Goal: Share content: Share content

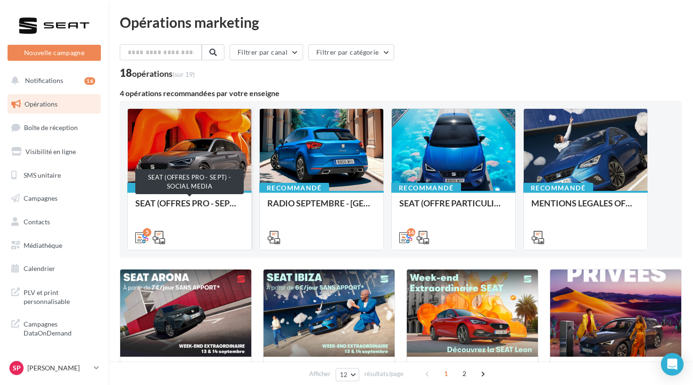
click at [212, 208] on div "SEAT (OFFRES PRO - SEPT) - SOCIAL MEDIA" at bounding box center [189, 207] width 108 height 19
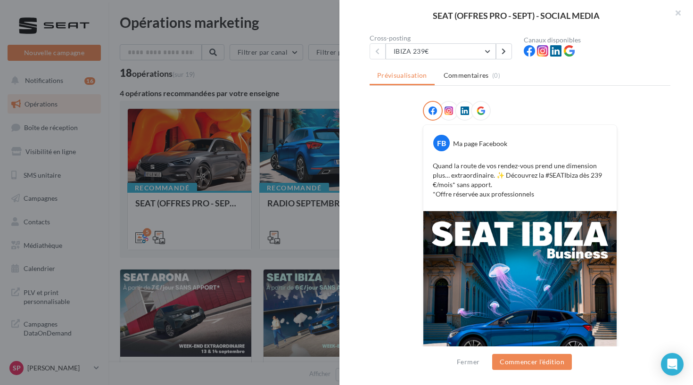
scroll to position [94, 0]
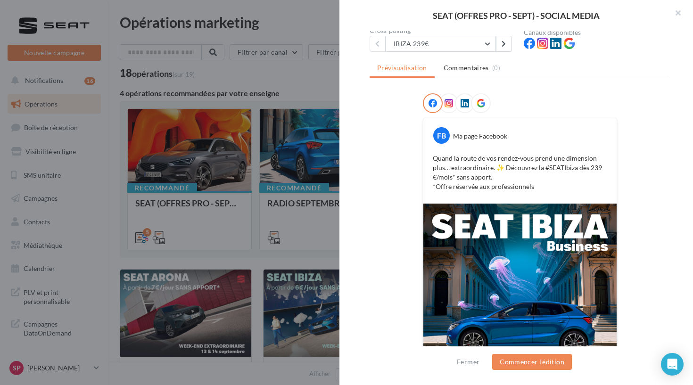
click at [499, 52] on div "Description Non renseignée 5 Cross-posting IBIZA 239€ IBIZA 239€ ARONA 239€ ATE…" at bounding box center [519, 193] width 361 height 324
click at [499, 51] on button at bounding box center [504, 44] width 16 height 16
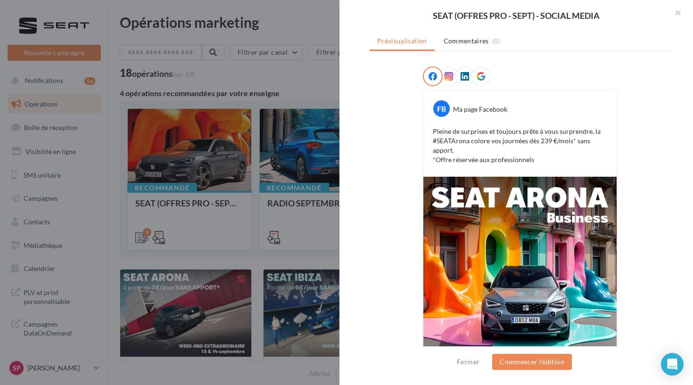
scroll to position [73, 0]
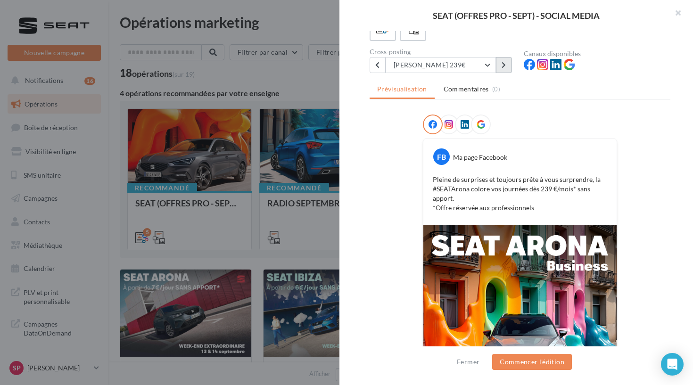
click at [505, 63] on icon at bounding box center [504, 65] width 4 height 7
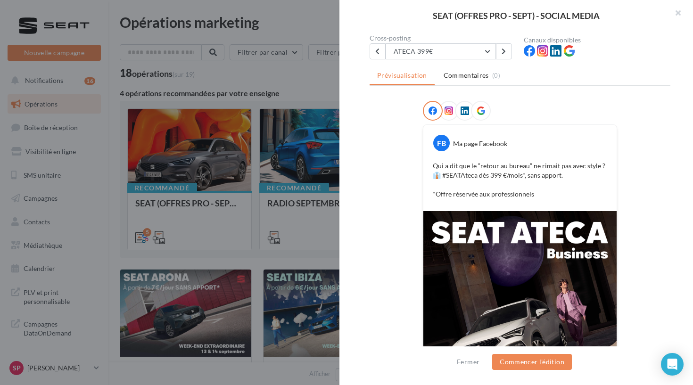
scroll to position [66, 0]
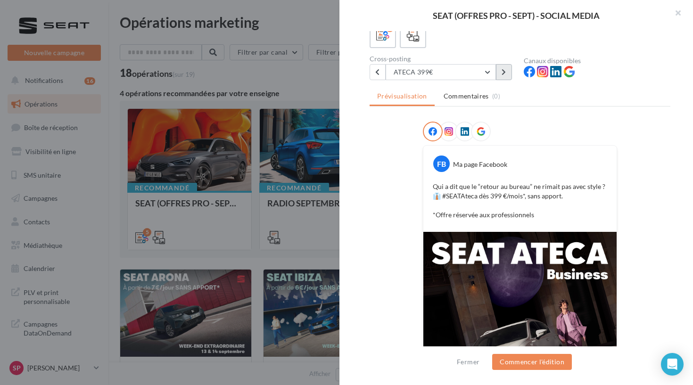
click at [503, 70] on icon at bounding box center [504, 72] width 4 height 7
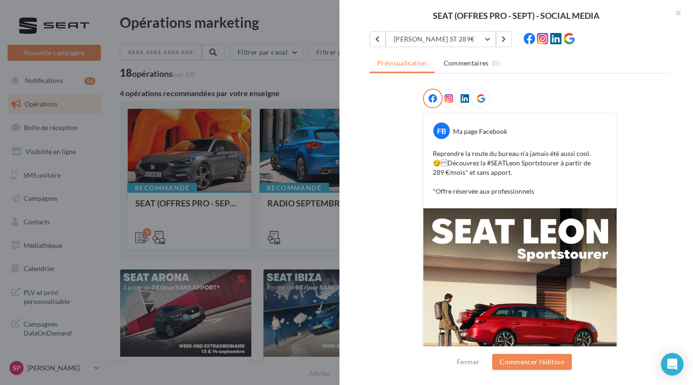
scroll to position [74, 0]
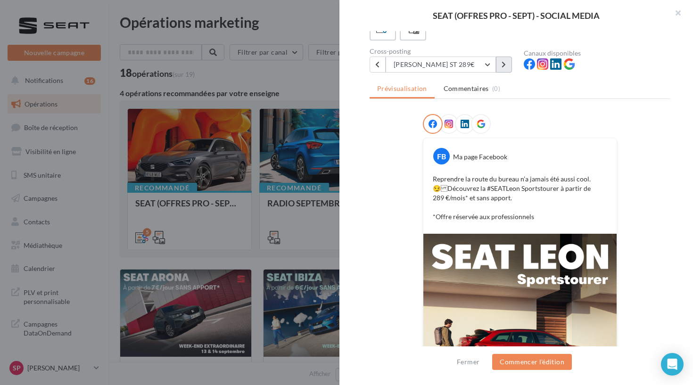
click at [503, 65] on icon at bounding box center [504, 64] width 4 height 7
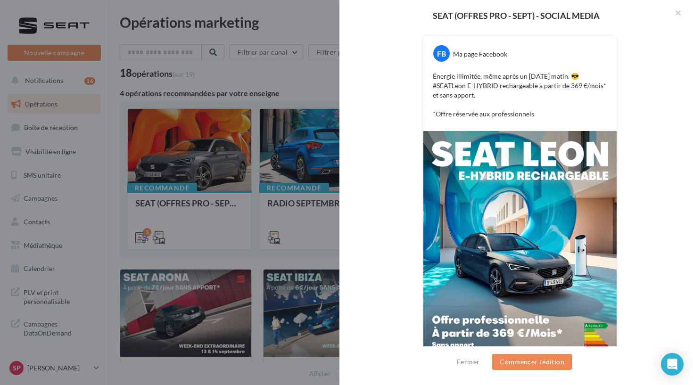
scroll to position [191, 0]
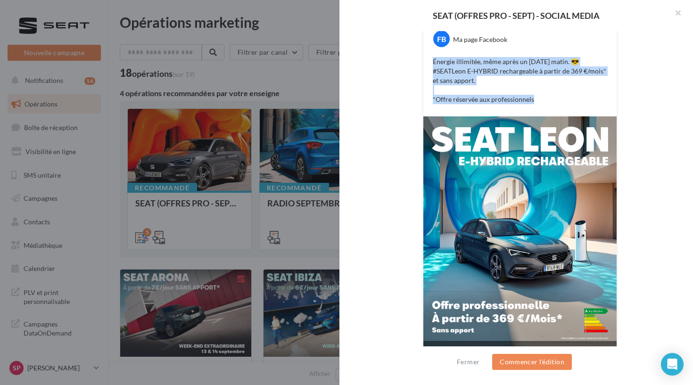
drag, startPoint x: 533, startPoint y: 100, endPoint x: 428, endPoint y: 50, distance: 116.0
click at [428, 50] on div "FB Ma page Facebook Énergie illimitée, même après un lundi matin. 😎 #SEATLeon E…" at bounding box center [519, 69] width 193 height 96
copy p "Énergie illimitée, même après un lundi matin. 😎 #SEATLeon E-HYBRID rechargeable…"
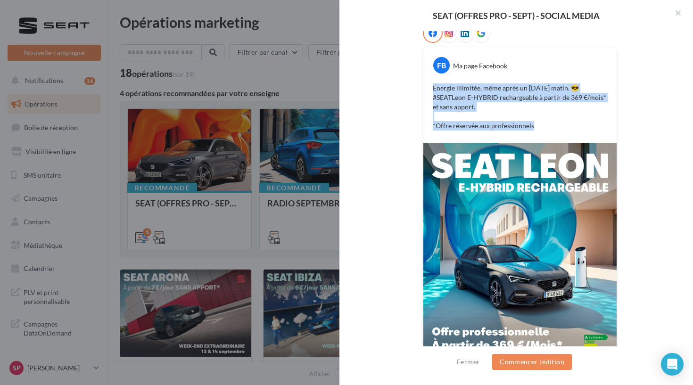
scroll to position [162, 0]
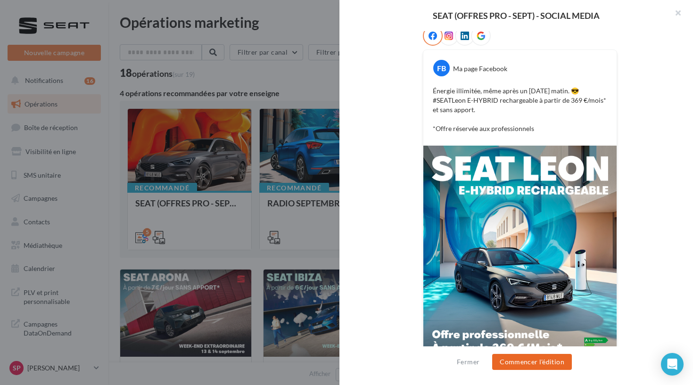
click at [527, 356] on button "Commencer l'édition" at bounding box center [532, 362] width 80 height 16
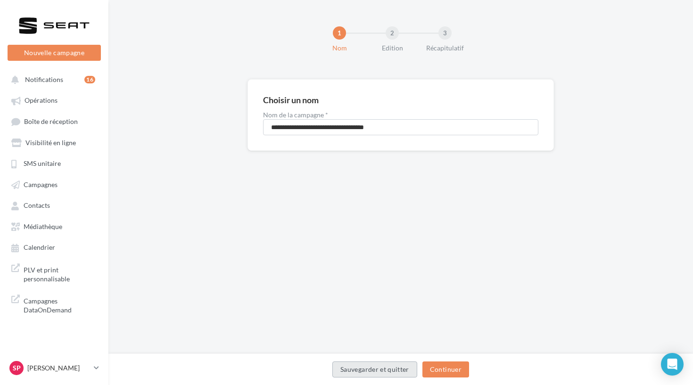
click at [360, 376] on button "Sauvegarder et quitter" at bounding box center [374, 370] width 85 height 16
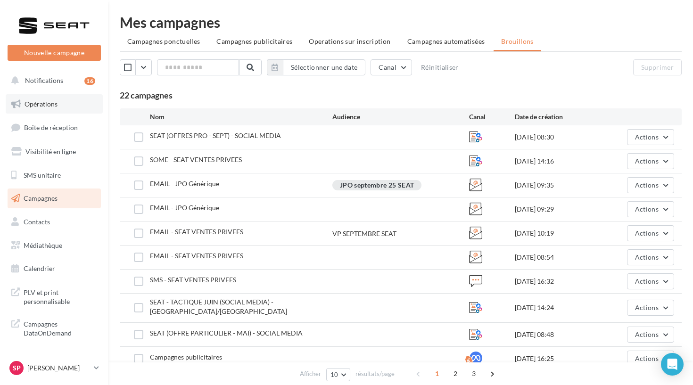
click at [68, 105] on link "Opérations" at bounding box center [54, 104] width 97 height 20
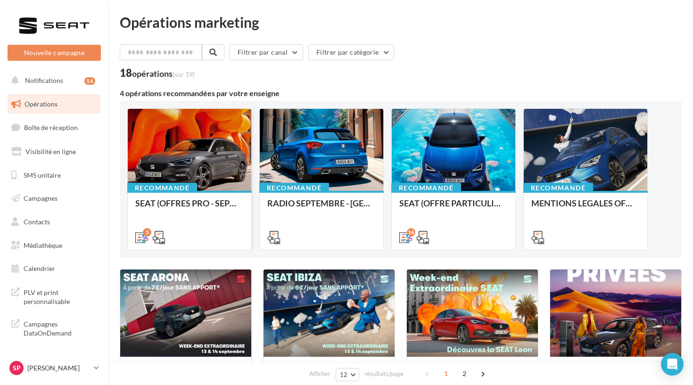
click at [198, 174] on div at bounding box center [190, 150] width 124 height 83
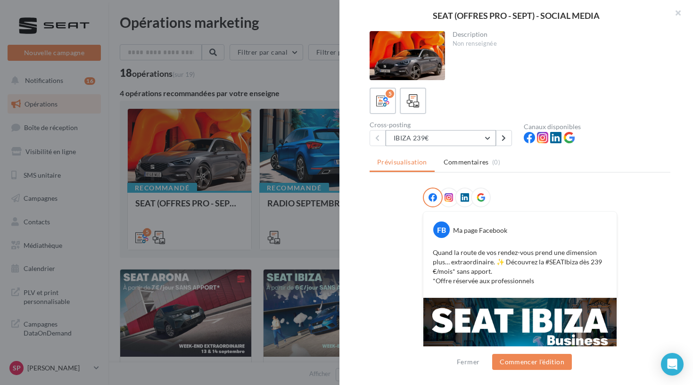
click at [475, 132] on button "IBIZA 239€" at bounding box center [441, 138] width 110 height 16
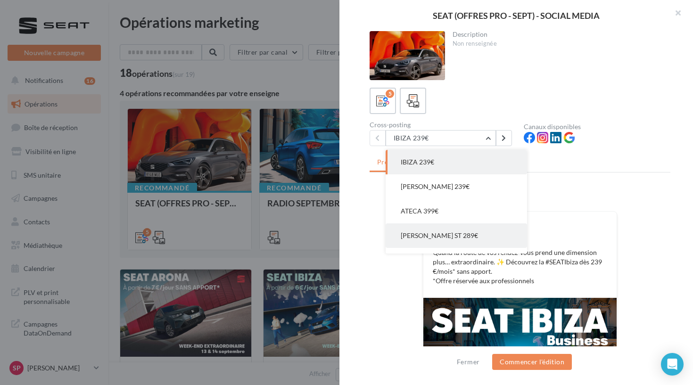
click at [445, 228] on button "LEON ST 289€" at bounding box center [456, 235] width 141 height 25
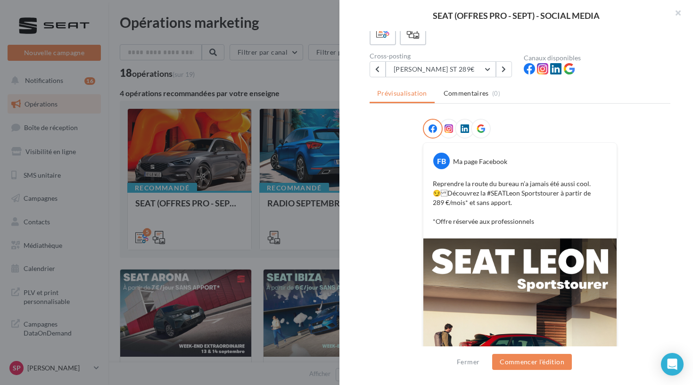
scroll to position [53, 0]
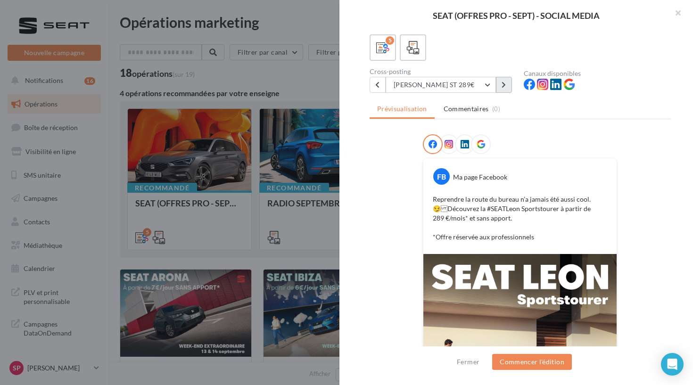
click at [499, 89] on button at bounding box center [504, 85] width 16 height 16
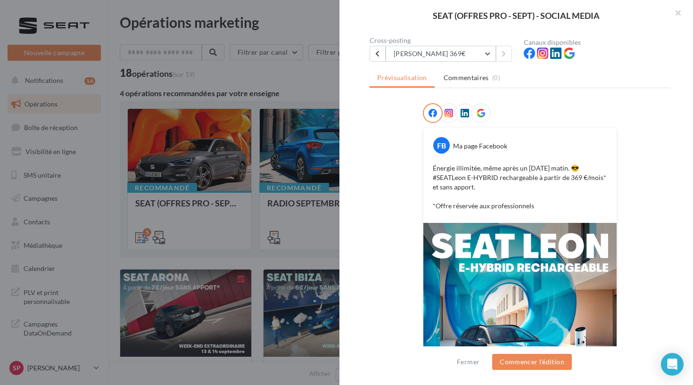
scroll to position [66, 0]
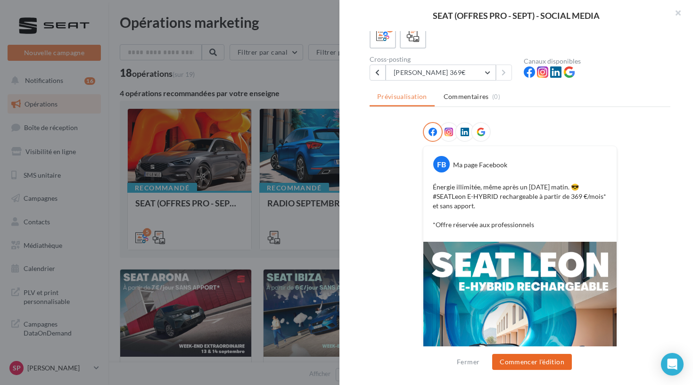
click at [513, 365] on button "Commencer l'édition" at bounding box center [532, 362] width 80 height 16
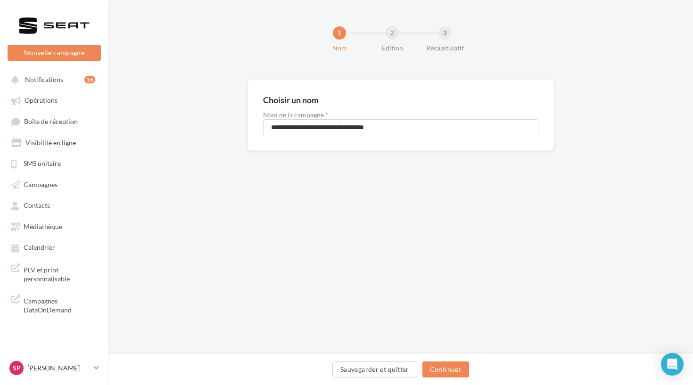
click at [462, 378] on div "Sauvegarder et quitter Continuer" at bounding box center [400, 372] width 569 height 20
click at [448, 353] on div "**********" at bounding box center [400, 177] width 585 height 354
click at [448, 361] on div "Sauvegarder et quitter Continuer" at bounding box center [400, 370] width 585 height 32
click at [449, 363] on button "Continuer" at bounding box center [445, 370] width 47 height 16
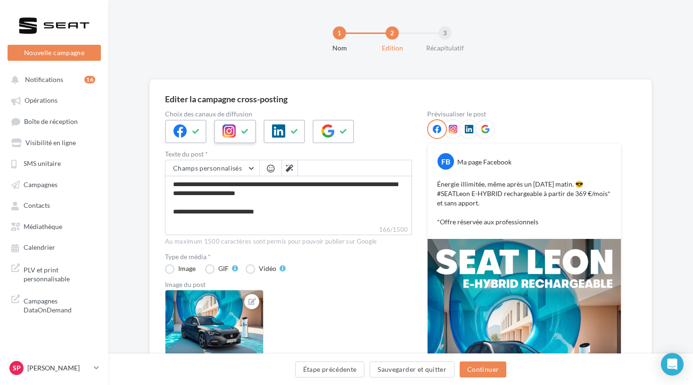
click at [236, 124] on div at bounding box center [234, 132] width 41 height 24
click at [195, 138] on button at bounding box center [195, 131] width 11 height 14
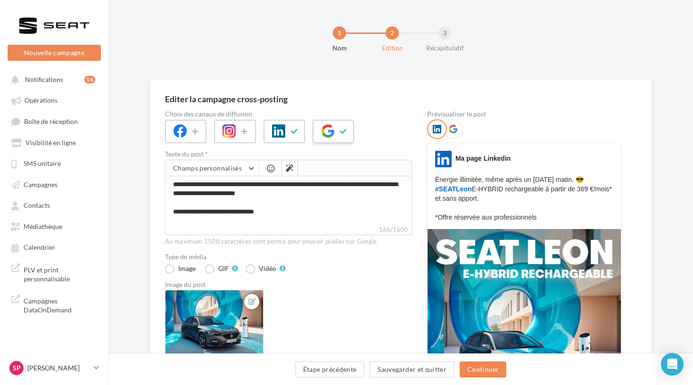
click at [353, 133] on div at bounding box center [333, 132] width 41 height 24
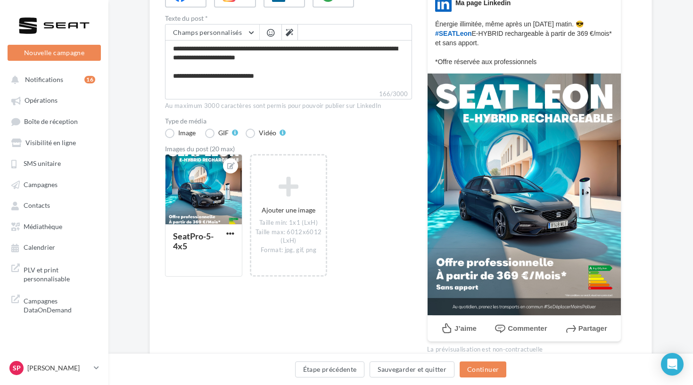
scroll to position [148, 0]
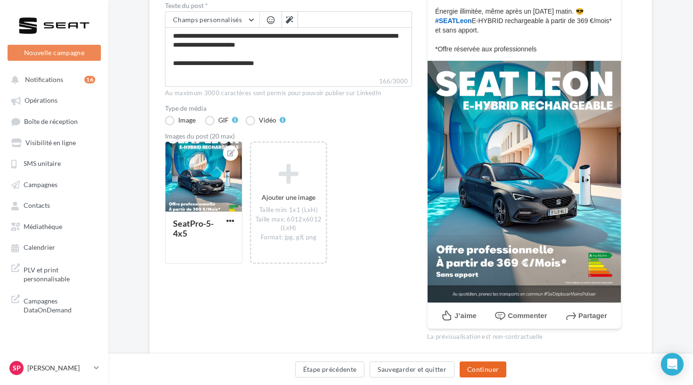
click at [483, 368] on button "Continuer" at bounding box center [483, 370] width 47 height 16
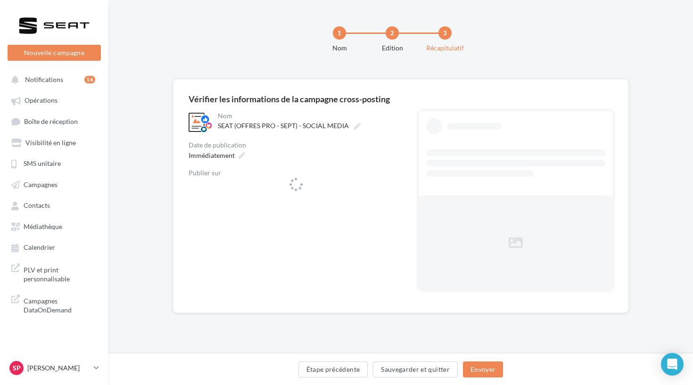
scroll to position [0, 0]
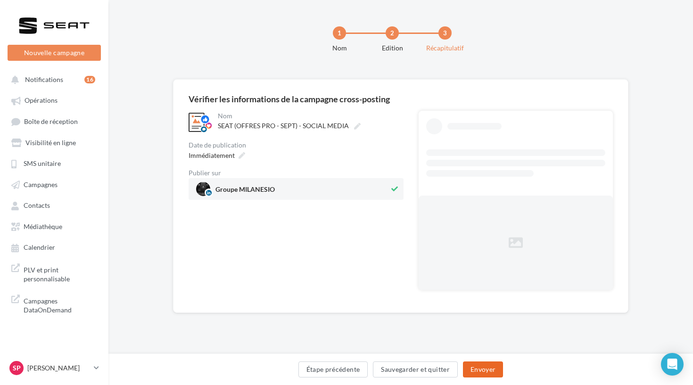
click at [484, 374] on button "Envoyer" at bounding box center [483, 370] width 40 height 16
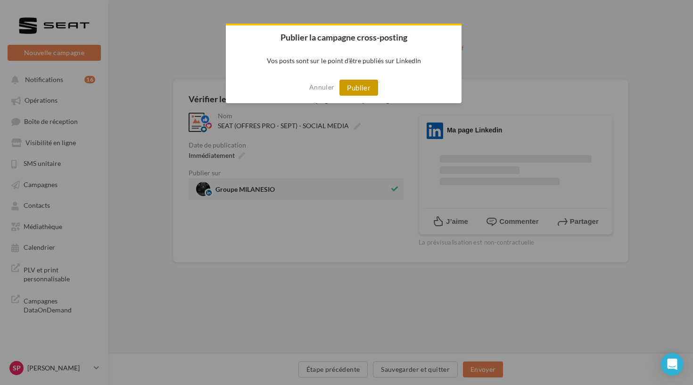
click at [356, 93] on button "Publier" at bounding box center [358, 88] width 39 height 16
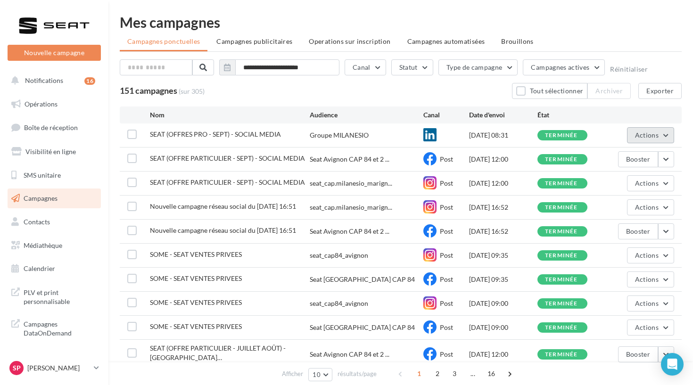
click at [646, 140] on button "Actions" at bounding box center [650, 135] width 47 height 16
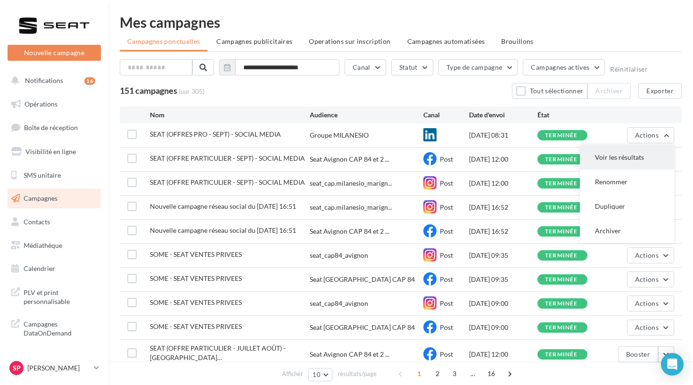
click at [641, 151] on button "Voir les résultats" at bounding box center [627, 157] width 94 height 25
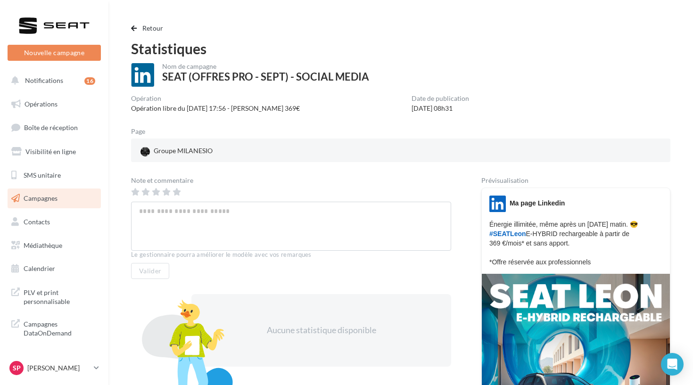
click at [52, 33] on div at bounding box center [53, 26] width 75 height 24
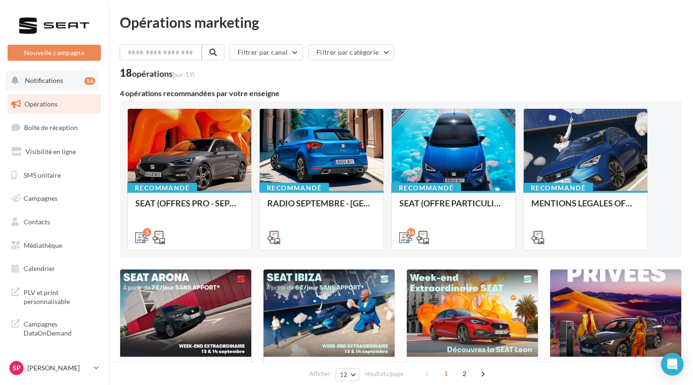
click at [59, 84] on span "Notifications" at bounding box center [44, 80] width 38 height 8
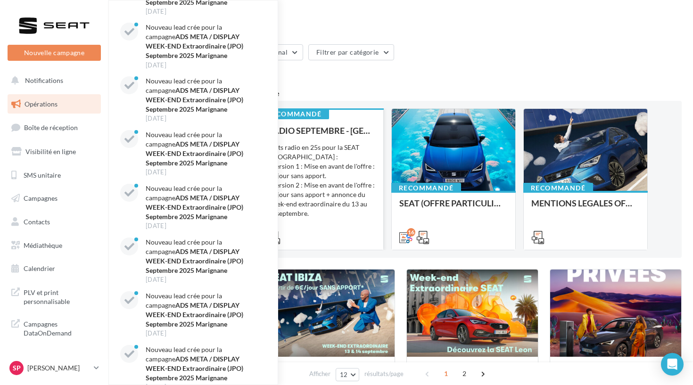
scroll to position [5, 0]
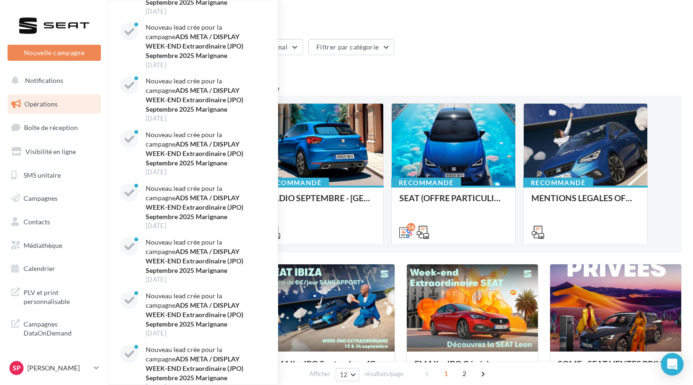
click at [55, 26] on div at bounding box center [53, 26] width 75 height 24
